Goal: Find specific page/section: Find specific page/section

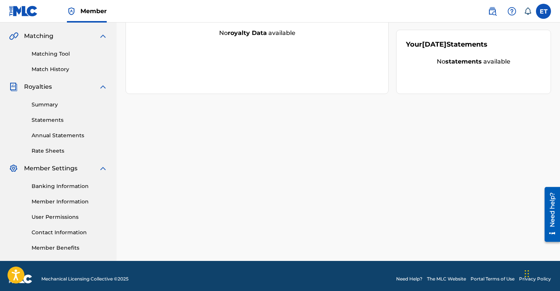
scroll to position [175, 0]
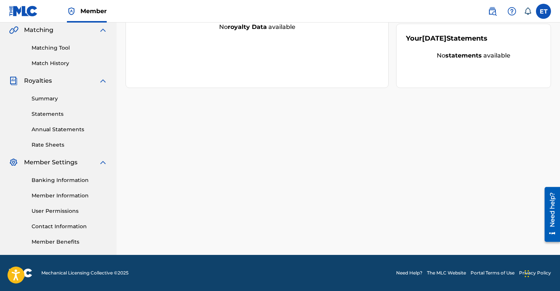
click at [63, 180] on link "Banking Information" at bounding box center [70, 180] width 76 height 8
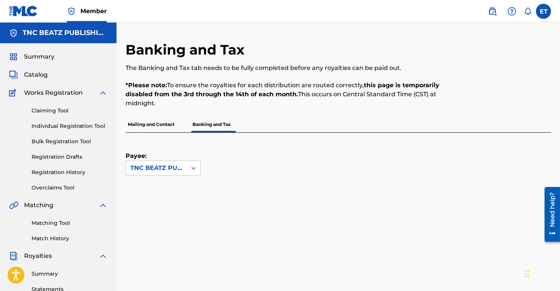
click at [193, 68] on p "The Banking and Tax tab needs to be fully completed before any royalties can be…" at bounding box center [289, 67] width 328 height 9
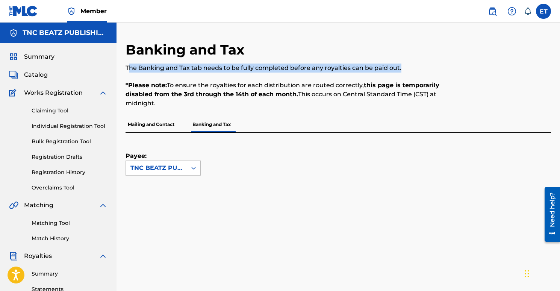
click at [193, 68] on p "The Banking and Tax tab needs to be fully completed before any royalties can be…" at bounding box center [289, 67] width 328 height 9
copy p "The Banking and Tax tab needs to be fully completed before any royalties can be…"
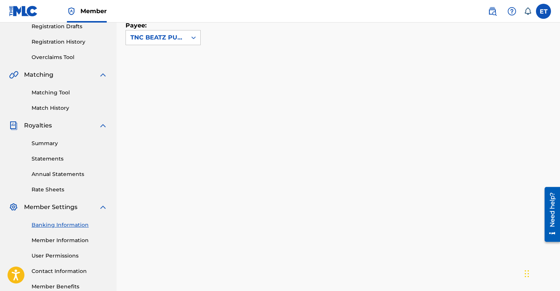
scroll to position [126, 0]
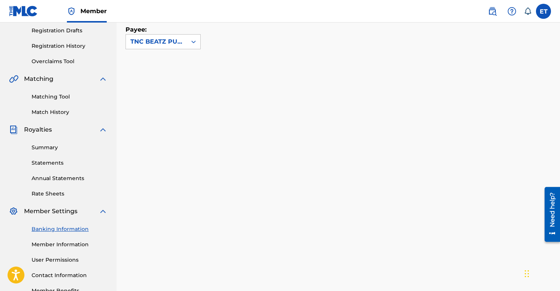
click at [41, 194] on link "Rate Sheets" at bounding box center [70, 194] width 76 height 8
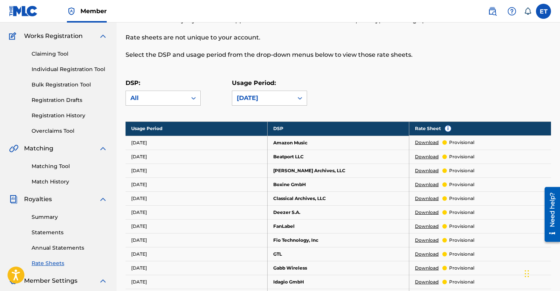
scroll to position [44, 0]
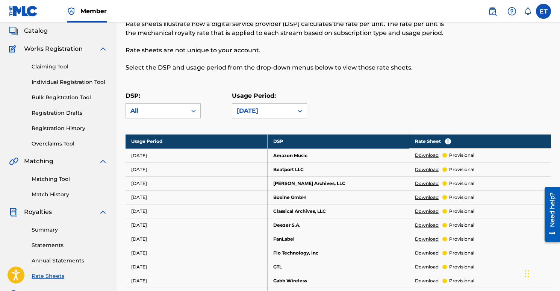
click at [55, 230] on link "Summary" at bounding box center [70, 230] width 76 height 8
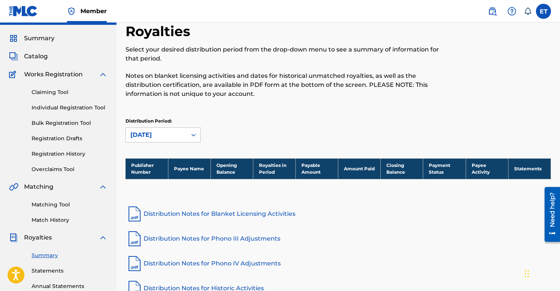
scroll to position [148, 0]
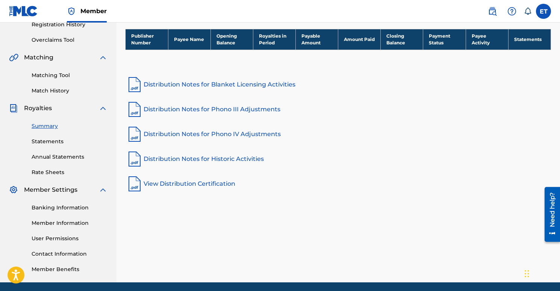
click at [47, 138] on link "Statements" at bounding box center [70, 142] width 76 height 8
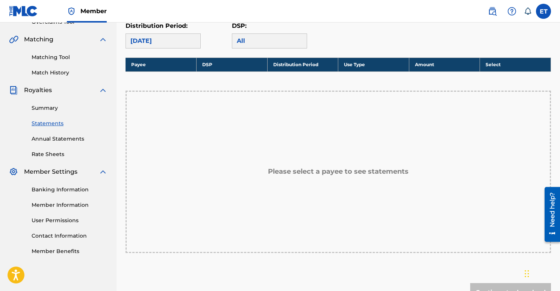
scroll to position [242, 0]
